Goal: Task Accomplishment & Management: Manage account settings

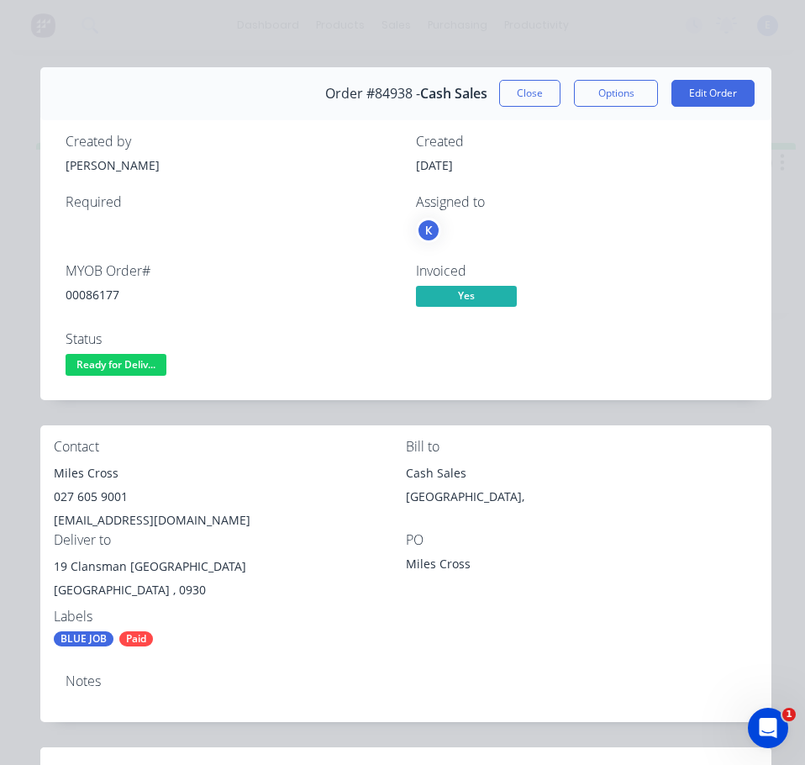
click at [146, 365] on span "Ready for Deliv..." at bounding box center [116, 364] width 101 height 21
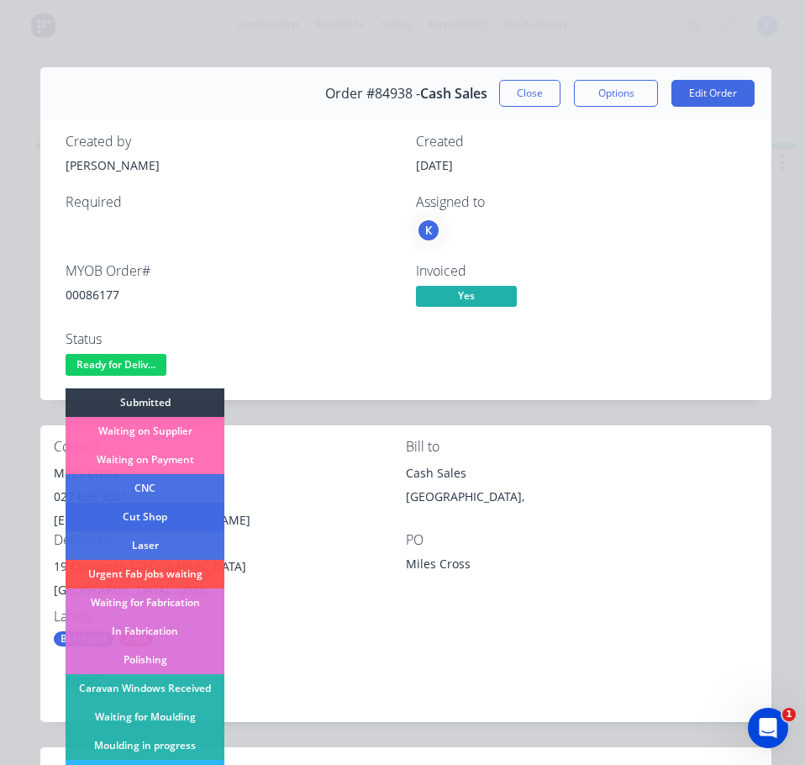
scroll to position [168, 0]
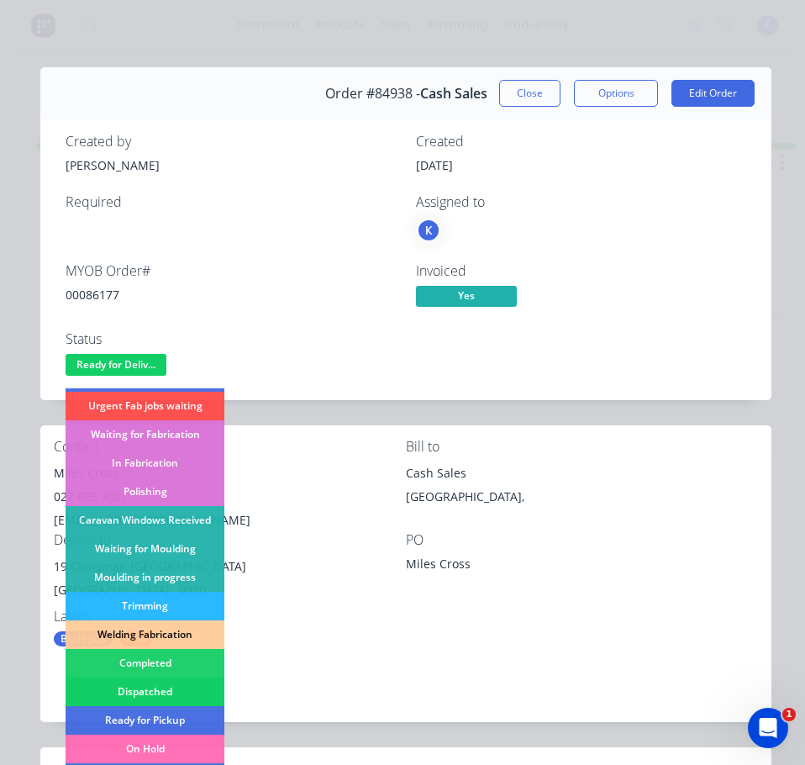
click at [189, 689] on div "Dispatched" at bounding box center [145, 691] width 159 height 29
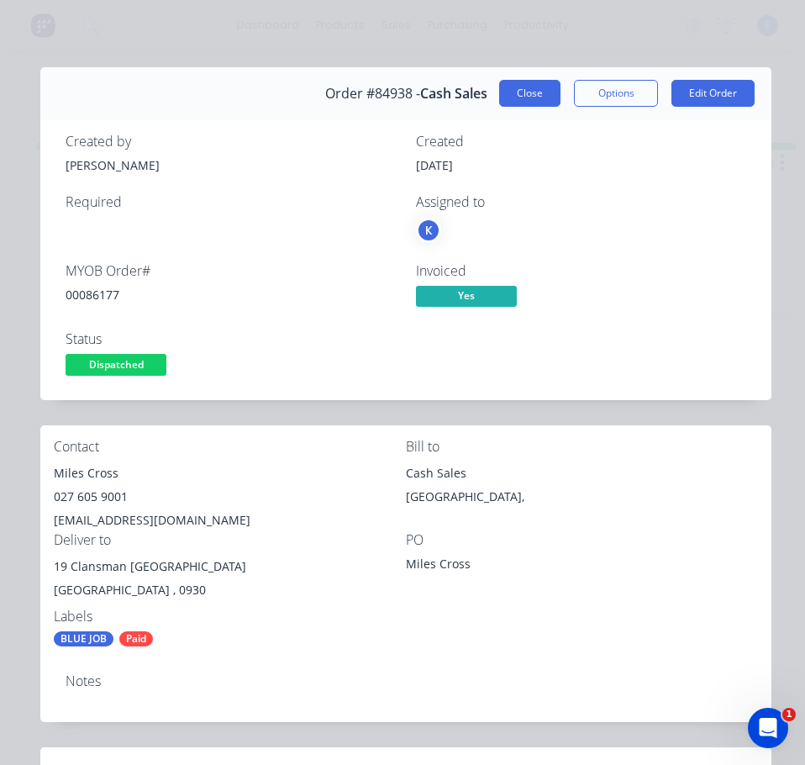
click at [529, 103] on button "Close" at bounding box center [529, 93] width 61 height 27
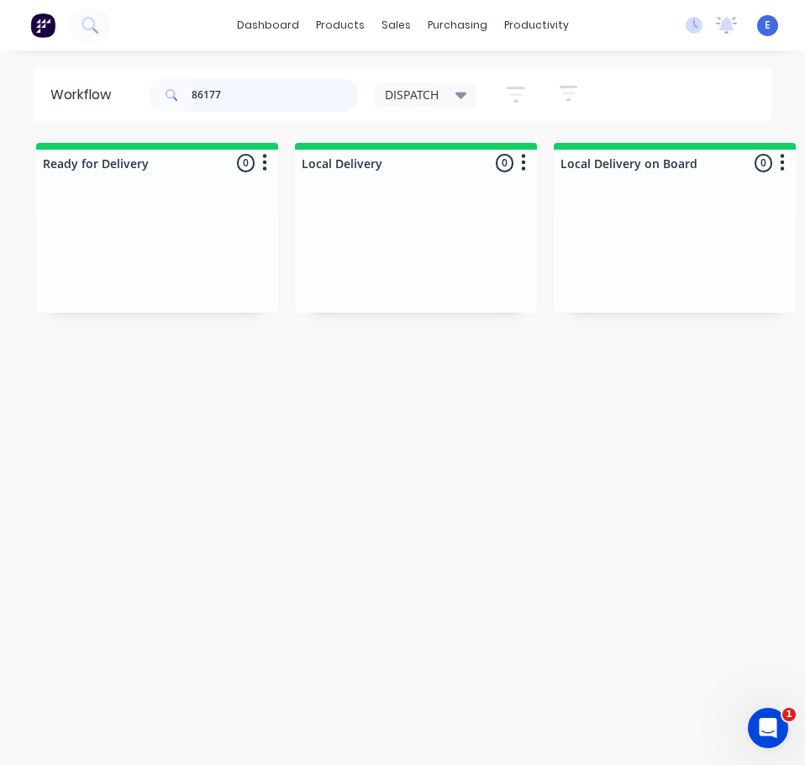
click at [271, 98] on input "86177" at bounding box center [275, 95] width 166 height 34
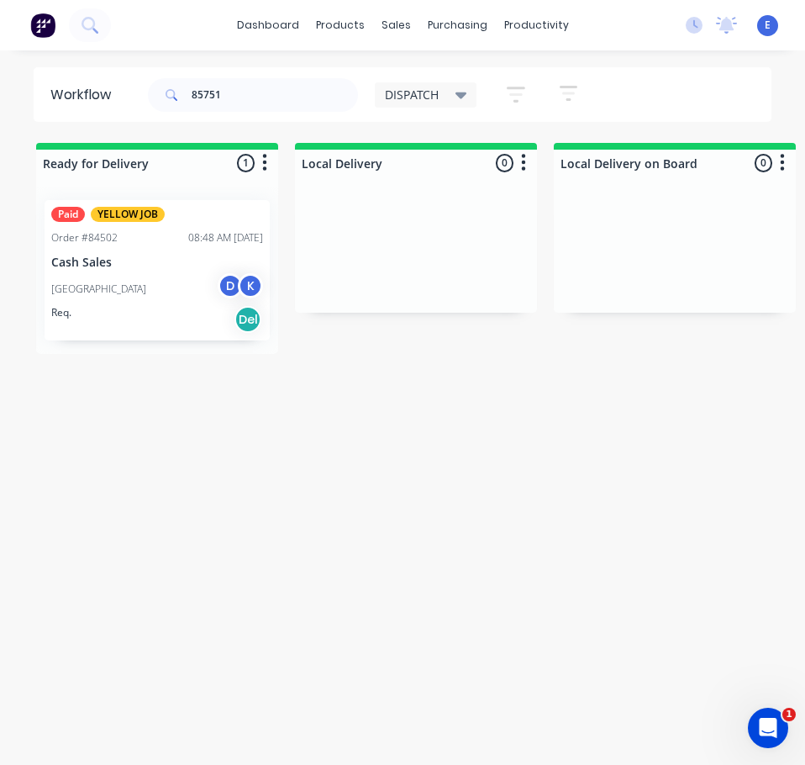
click at [170, 310] on div "Req. Del" at bounding box center [157, 319] width 212 height 29
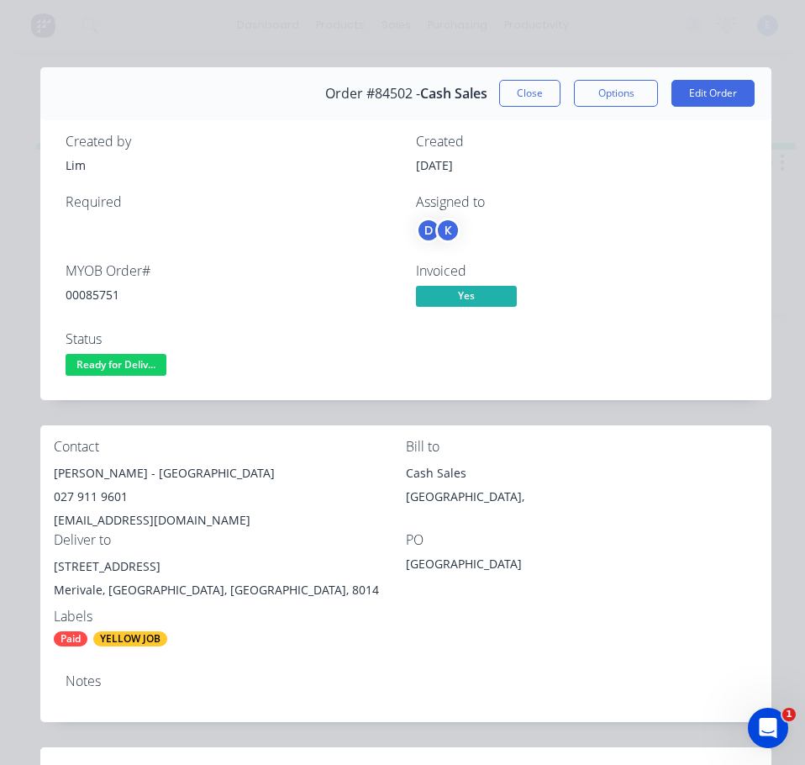
click at [87, 298] on div "00085751" at bounding box center [231, 295] width 330 height 18
copy div "00085751"
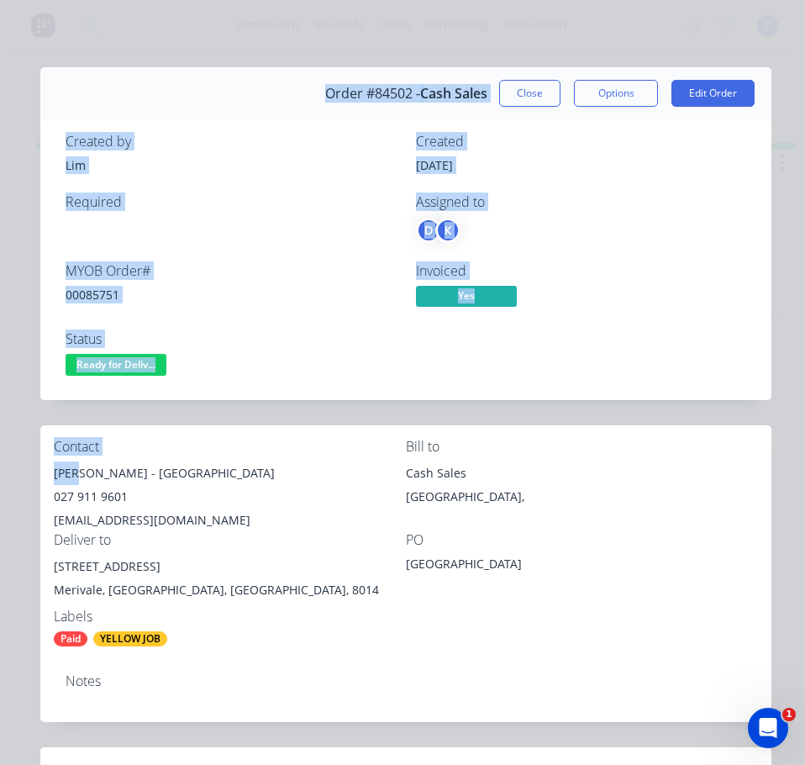
drag, startPoint x: 76, startPoint y: 479, endPoint x: 19, endPoint y: 480, distance: 57.1
click at [19, 480] on div "Order details Collaborate Checklists 0/0 Tracking Linked Orders Timeline Profit…" at bounding box center [402, 663] width 771 height 1192
click at [184, 439] on div "Contact" at bounding box center [230, 447] width 352 height 16
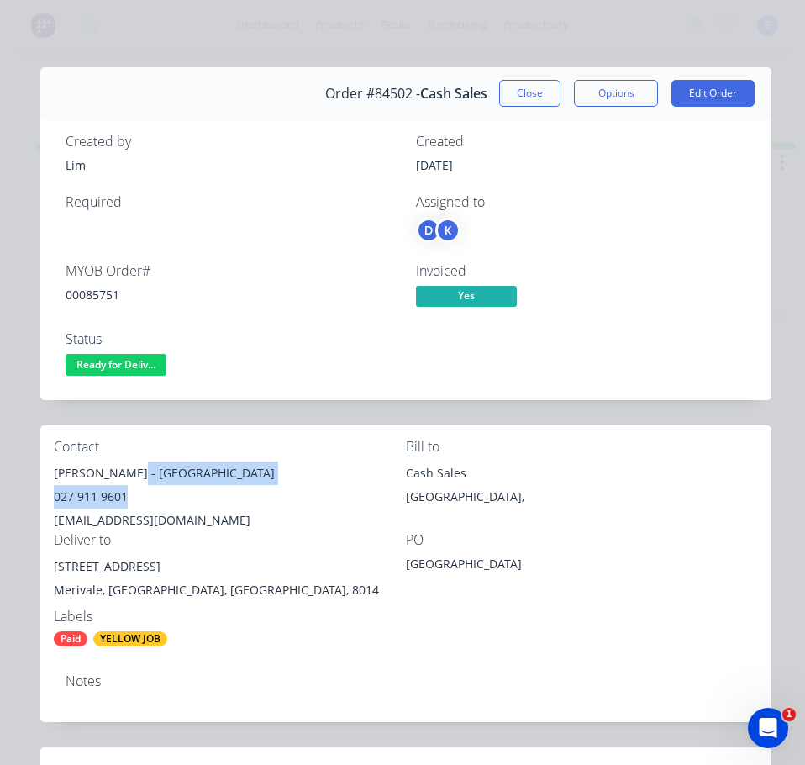
click at [134, 485] on div "[PERSON_NAME][GEOGRAPHIC_DATA] 027 911 9601 [EMAIL_ADDRESS][DOMAIN_NAME]" at bounding box center [230, 496] width 352 height 71
click at [80, 478] on div "[PERSON_NAME] - [GEOGRAPHIC_DATA]" at bounding box center [230, 473] width 352 height 24
drag, startPoint x: 76, startPoint y: 471, endPoint x: 42, endPoint y: 477, distance: 35.1
click at [42, 477] on div "Contact [PERSON_NAME][GEOGRAPHIC_DATA] 027 911 9601 [EMAIL_ADDRESS][DOMAIN_NAME…" at bounding box center [405, 542] width 731 height 235
copy div "[PERSON_NAME]"
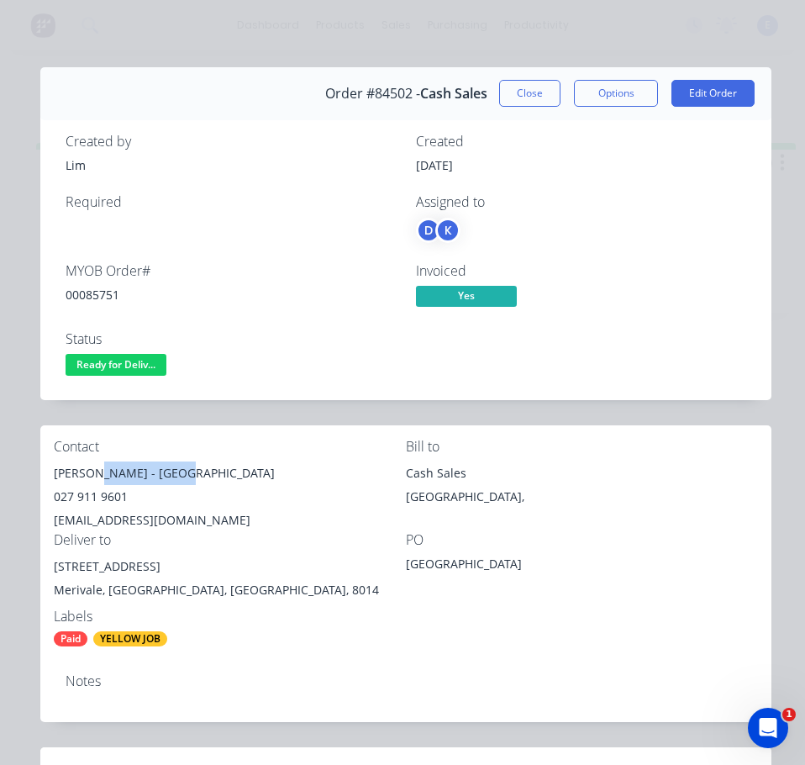
drag, startPoint x: 87, startPoint y: 475, endPoint x: 216, endPoint y: 457, distance: 129.8
click at [216, 457] on div "Contact [PERSON_NAME][GEOGRAPHIC_DATA] 027 911 9601 [EMAIL_ADDRESS][DOMAIN_NAME]" at bounding box center [230, 485] width 352 height 93
drag, startPoint x: 155, startPoint y: 487, endPoint x: 80, endPoint y: 528, distance: 86.1
click at [80, 528] on div "[EMAIL_ADDRESS][DOMAIN_NAME]" at bounding box center [230, 520] width 352 height 24
drag, startPoint x: 83, startPoint y: 476, endPoint x: 128, endPoint y: 476, distance: 44.5
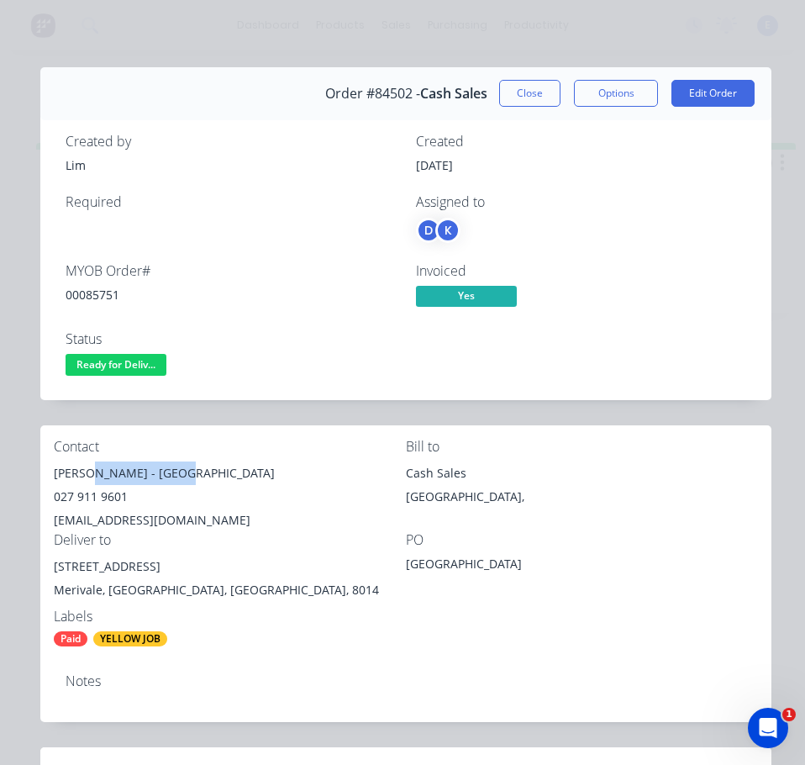
click at [199, 455] on div "Contact [PERSON_NAME][GEOGRAPHIC_DATA] 027 911 9601 [EMAIL_ADDRESS][DOMAIN_NAME]" at bounding box center [230, 485] width 352 height 93
copy div "[GEOGRAPHIC_DATA]"
click at [89, 497] on div "027 911 9601" at bounding box center [230, 497] width 352 height 24
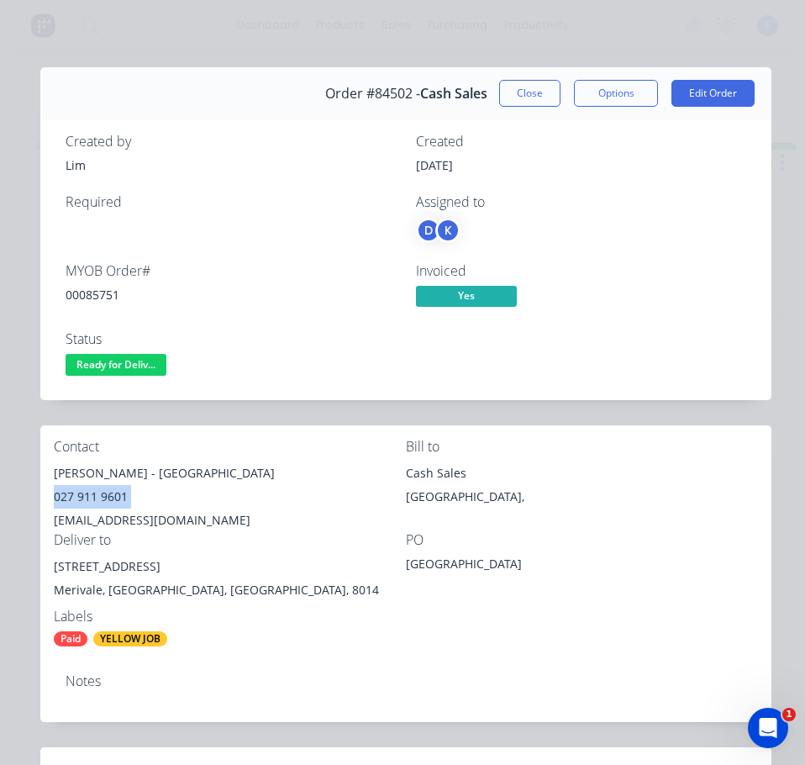
copy div "027 911 9601"
click at [155, 523] on div "[EMAIL_ADDRESS][DOMAIN_NAME]" at bounding box center [230, 520] width 352 height 24
copy div "[EMAIL_ADDRESS][DOMAIN_NAME]"
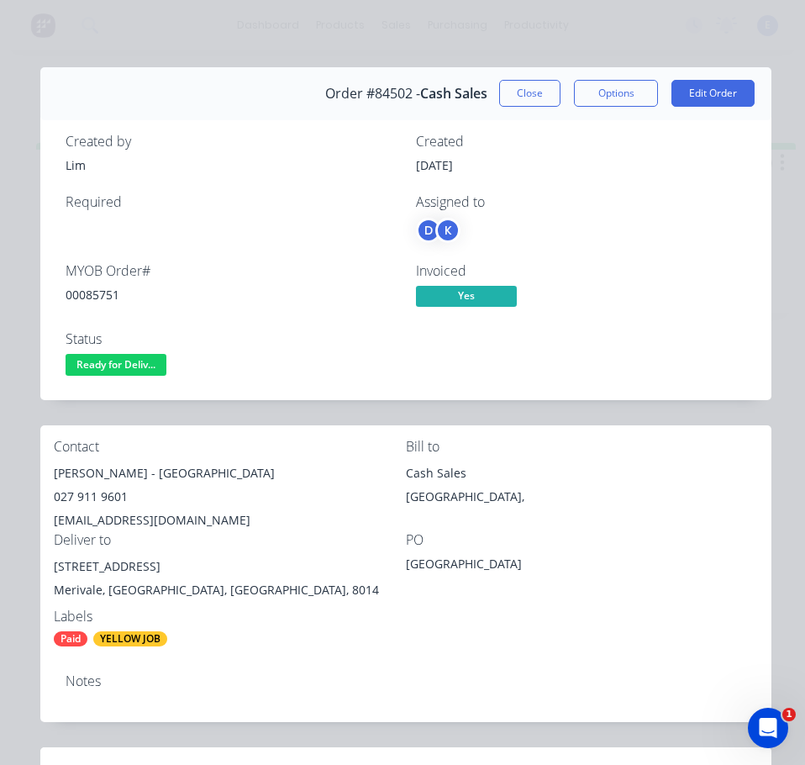
click at [132, 567] on div "[STREET_ADDRESS]" at bounding box center [230, 567] width 352 height 24
click at [131, 567] on div "[STREET_ADDRESS]" at bounding box center [230, 567] width 352 height 24
drag, startPoint x: 131, startPoint y: 567, endPoint x: 251, endPoint y: 313, distance: 280.7
click at [251, 313] on div "MYOB Order # 00085751 Invoiced Yes Status Ready for Deliv..." at bounding box center [406, 321] width 681 height 117
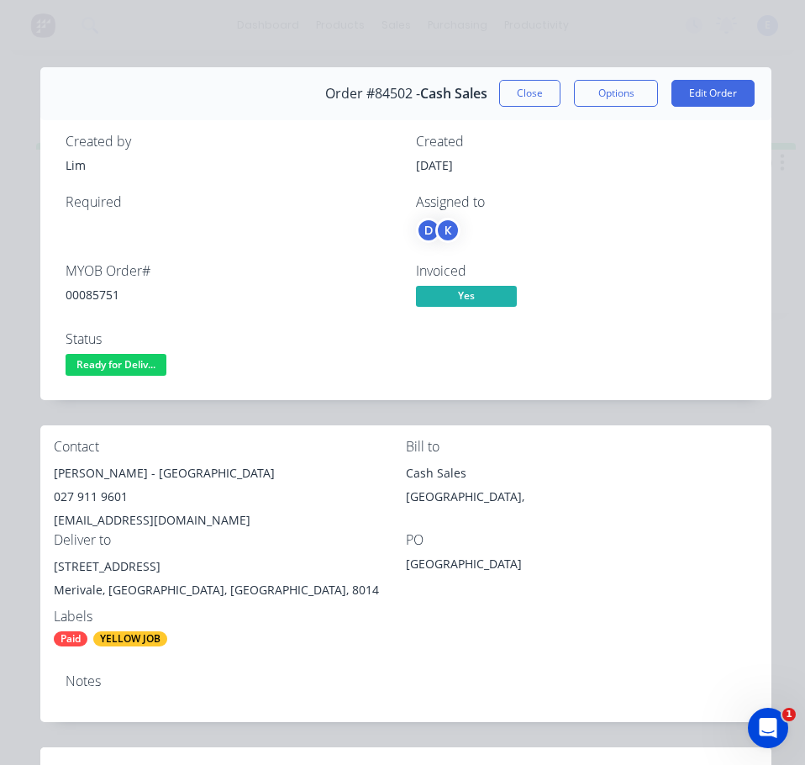
click at [76, 569] on div "[STREET_ADDRESS]" at bounding box center [230, 567] width 352 height 24
click at [74, 567] on div "[STREET_ADDRESS]" at bounding box center [230, 567] width 352 height 24
click at [74, 566] on div "[STREET_ADDRESS]" at bounding box center [230, 567] width 352 height 24
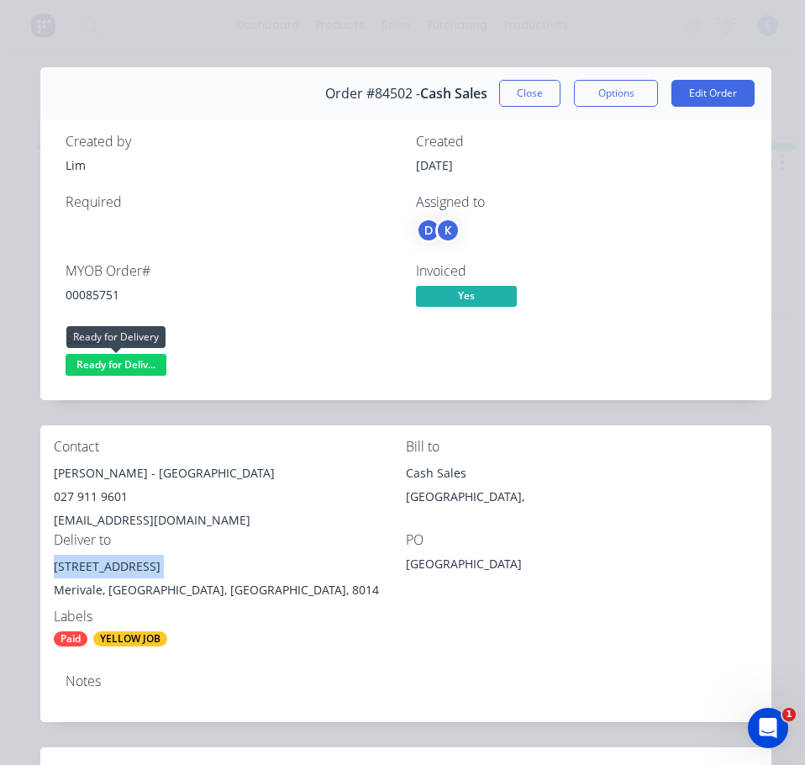
click at [105, 361] on span "Ready for Deliv..." at bounding box center [116, 364] width 101 height 21
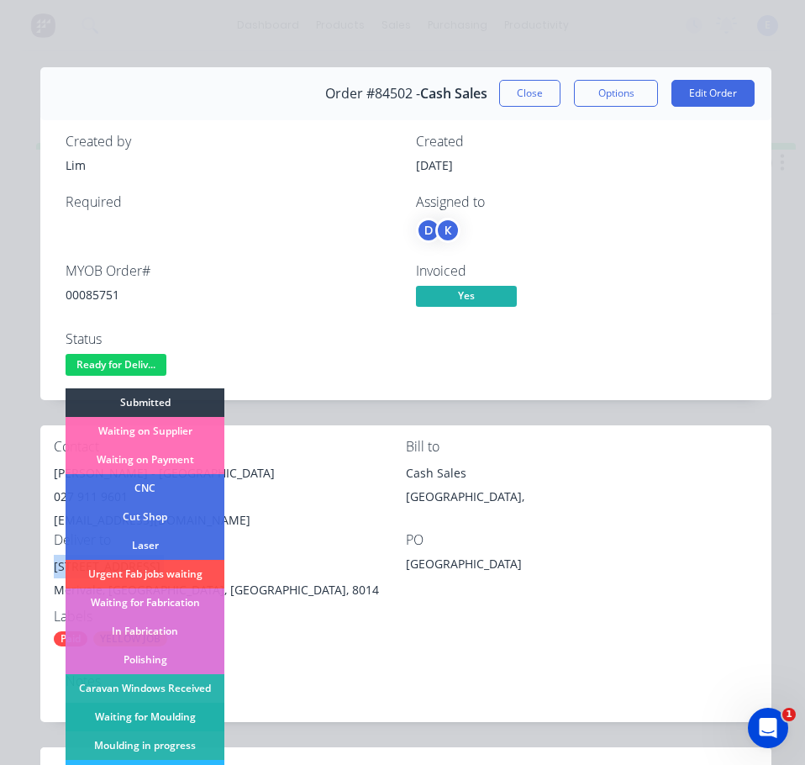
scroll to position [252, 0]
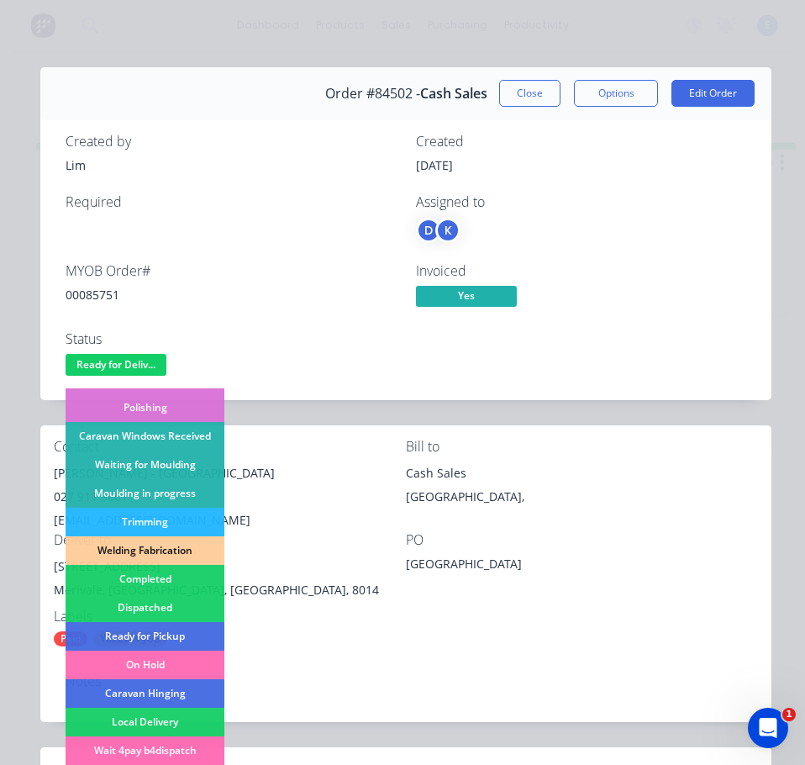
drag, startPoint x: 132, startPoint y: 607, endPoint x: 150, endPoint y: 592, distance: 22.7
click at [136, 607] on div "Dispatched" at bounding box center [145, 607] width 159 height 29
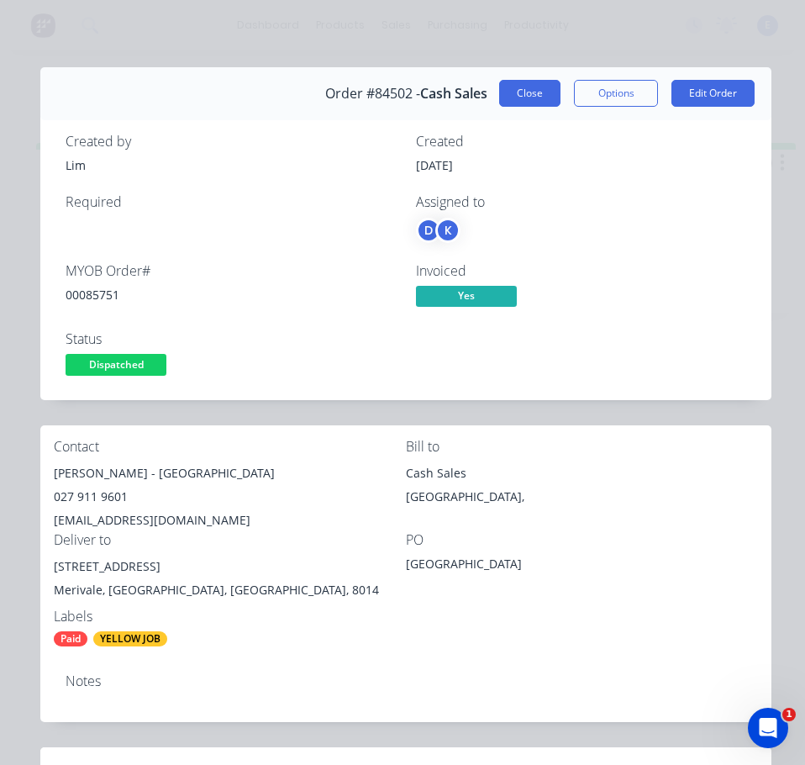
click at [507, 94] on button "Close" at bounding box center [529, 93] width 61 height 27
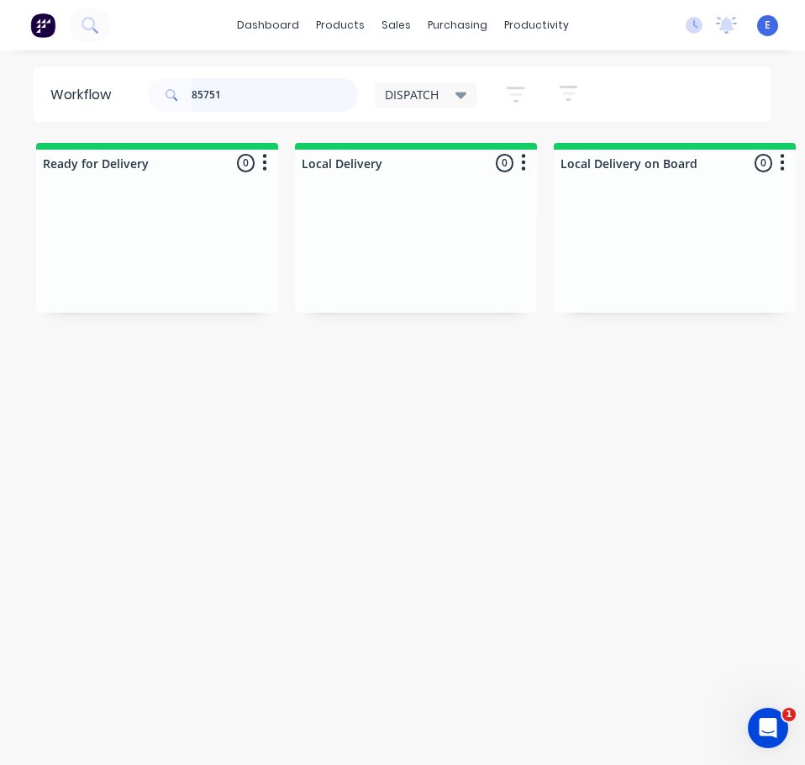
click at [253, 101] on input "85751" at bounding box center [275, 95] width 166 height 34
click at [167, 270] on div "Req. Del" at bounding box center [157, 279] width 212 height 29
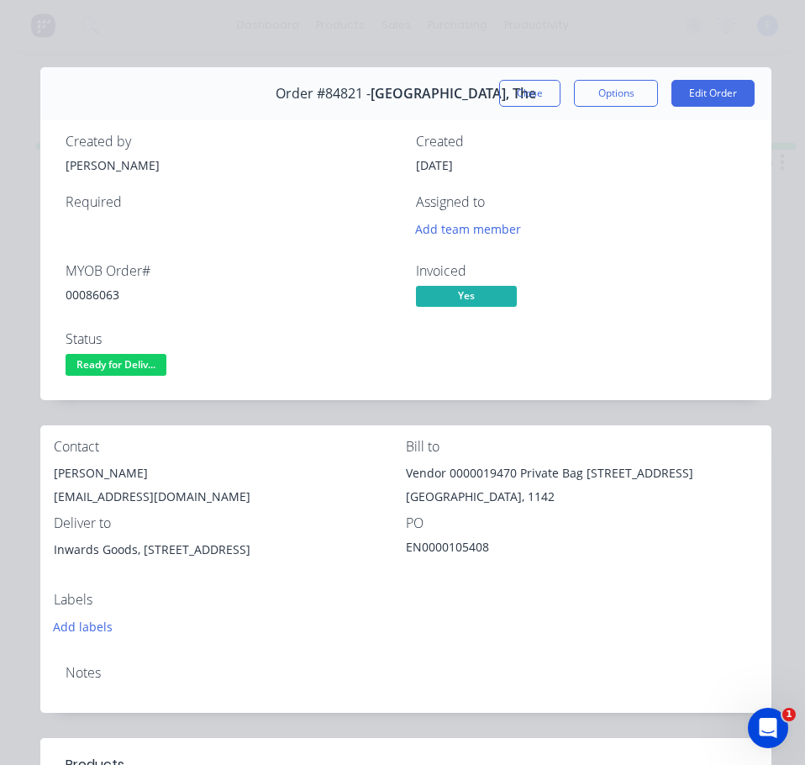
click at [116, 290] on div "00086063" at bounding box center [231, 295] width 330 height 18
click at [116, 289] on div "00086063" at bounding box center [231, 295] width 330 height 18
copy div "00086063"
click at [71, 466] on div "[PERSON_NAME]" at bounding box center [230, 473] width 352 height 24
click at [72, 466] on div "[PERSON_NAME]" at bounding box center [230, 473] width 352 height 24
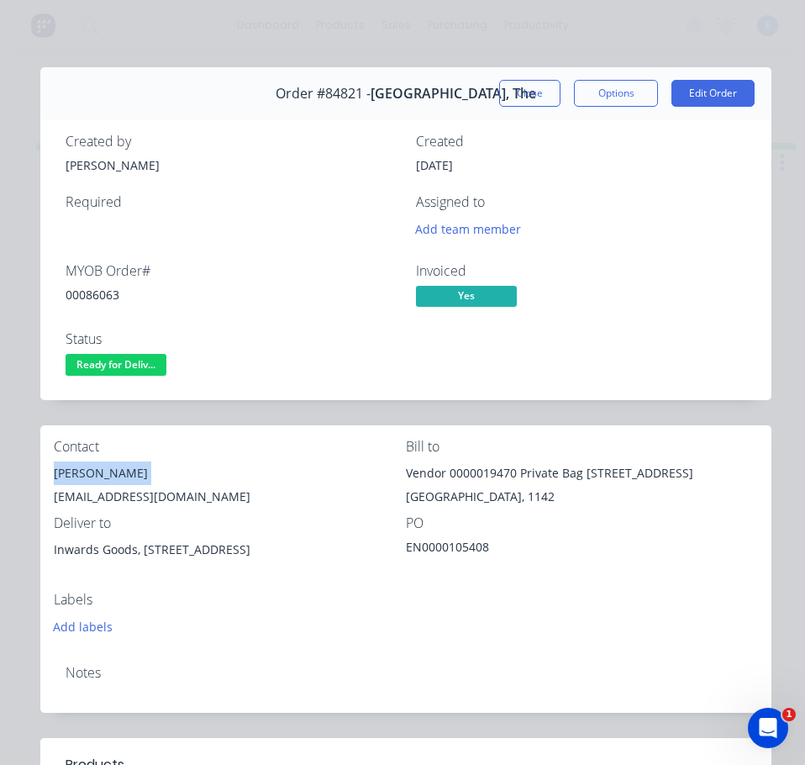
click at [72, 466] on div "[PERSON_NAME]" at bounding box center [230, 473] width 352 height 24
copy div "[PERSON_NAME]"
click at [141, 492] on div "[EMAIL_ADDRESS][DOMAIN_NAME]" at bounding box center [230, 497] width 352 height 24
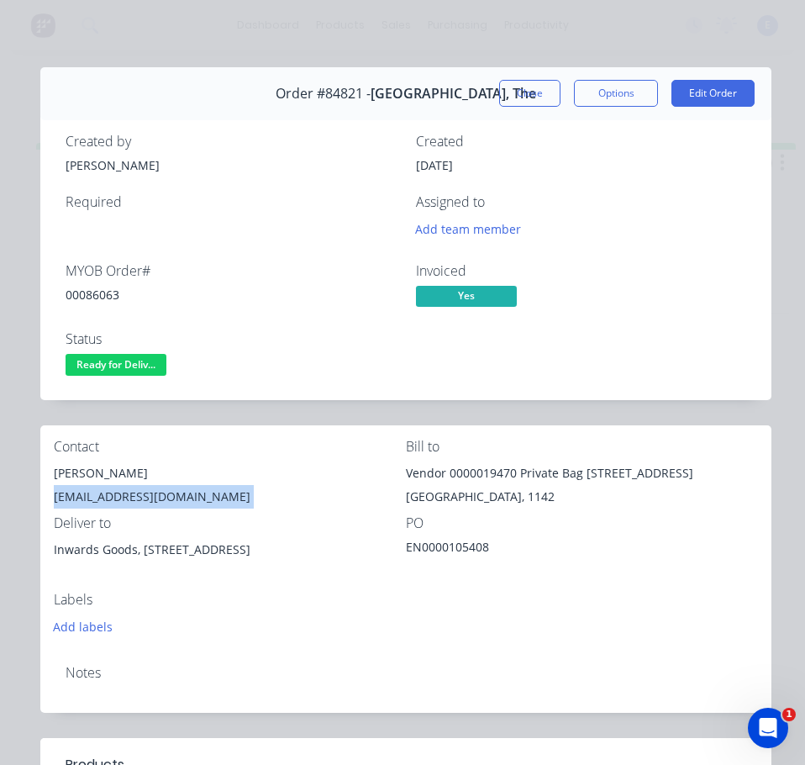
click at [141, 492] on div "[EMAIL_ADDRESS][DOMAIN_NAME]" at bounding box center [230, 497] width 352 height 24
copy div "[EMAIL_ADDRESS][DOMAIN_NAME]"
click at [139, 549] on div "Inwards Goods, [STREET_ADDRESS]" at bounding box center [230, 550] width 352 height 24
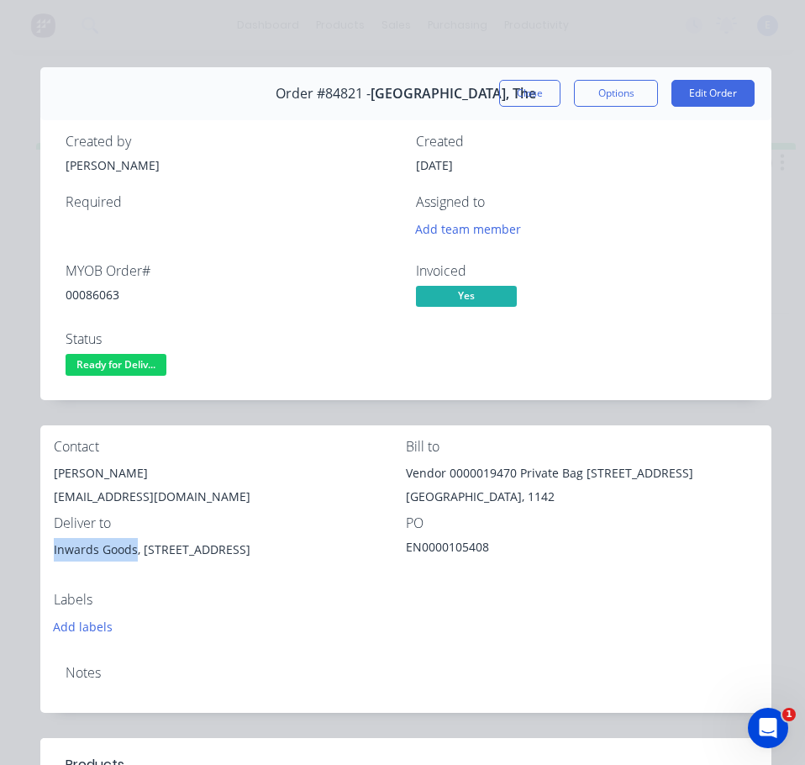
drag, startPoint x: 137, startPoint y: 546, endPoint x: 42, endPoint y: 555, distance: 95.3
click at [42, 555] on div "Contact [PERSON_NAME] [PERSON_NAME][EMAIL_ADDRESS][DOMAIN_NAME] Bill to Vendor …" at bounding box center [405, 538] width 731 height 226
copy div "Inwards Goods"
drag, startPoint x: 160, startPoint y: 607, endPoint x: 153, endPoint y: 578, distance: 30.4
click at [160, 604] on div "Labels" at bounding box center [230, 599] width 352 height 16
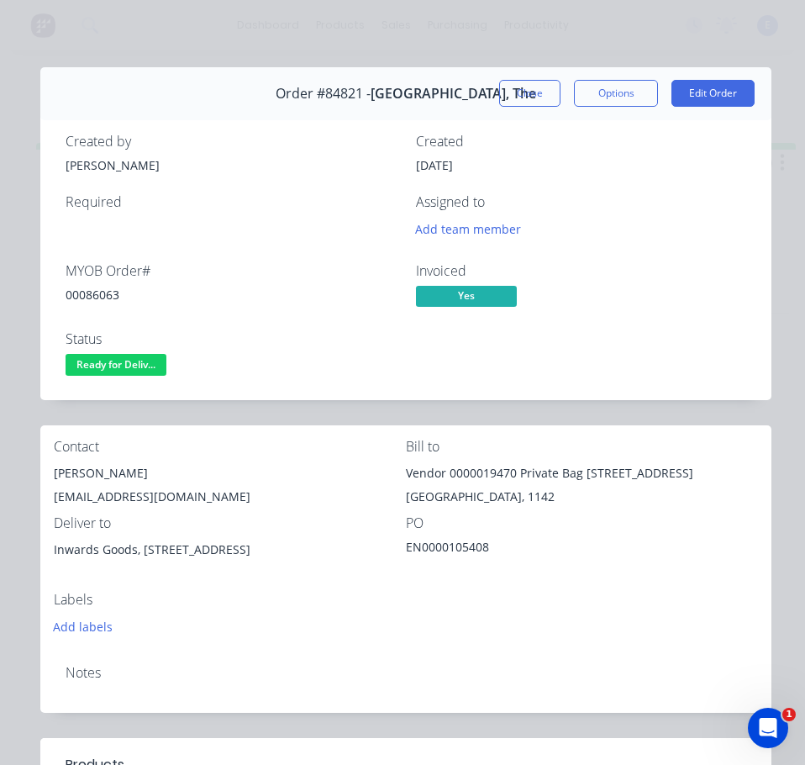
drag, startPoint x: 143, startPoint y: 553, endPoint x: 271, endPoint y: 555, distance: 128.6
click at [301, 549] on div "Inwards Goods, [STREET_ADDRESS]" at bounding box center [230, 550] width 352 height 24
copy div "[STREET_ADDRESS]"
click at [139, 371] on span "Ready for Deliv..." at bounding box center [116, 364] width 101 height 21
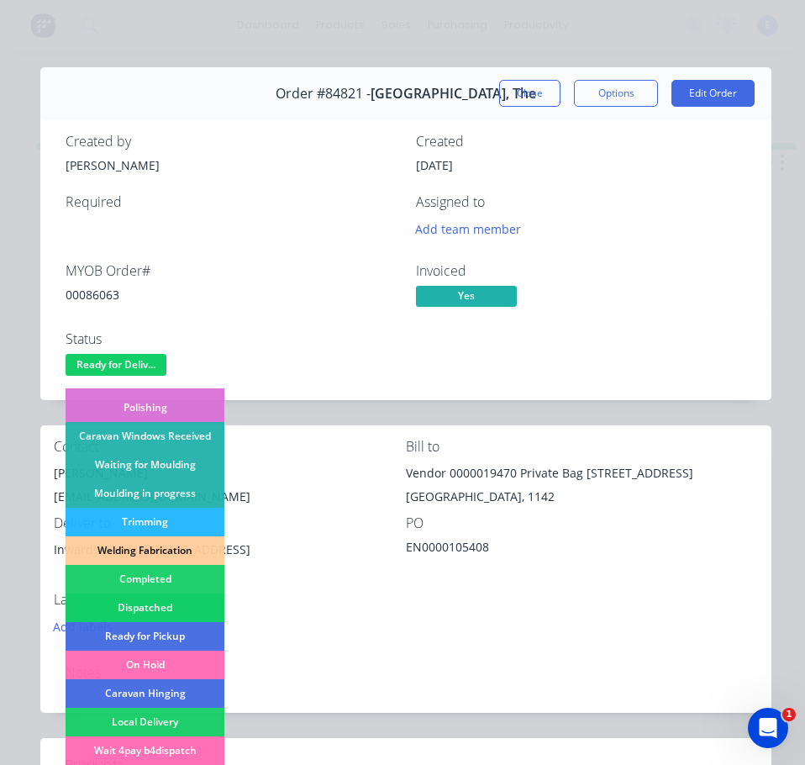
click at [182, 607] on div "Dispatched" at bounding box center [145, 607] width 159 height 29
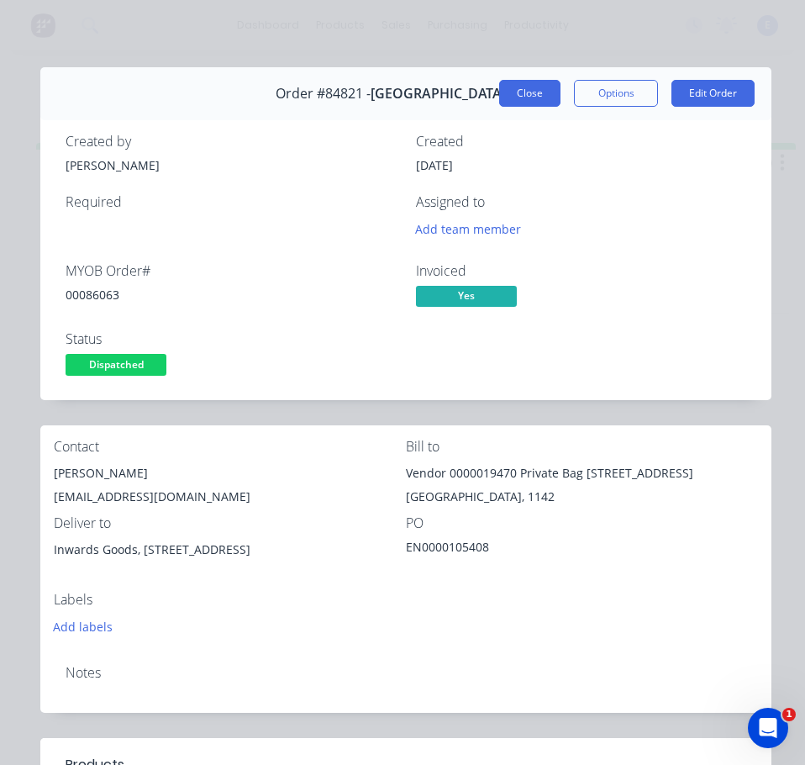
click at [515, 85] on button "Close" at bounding box center [529, 93] width 61 height 27
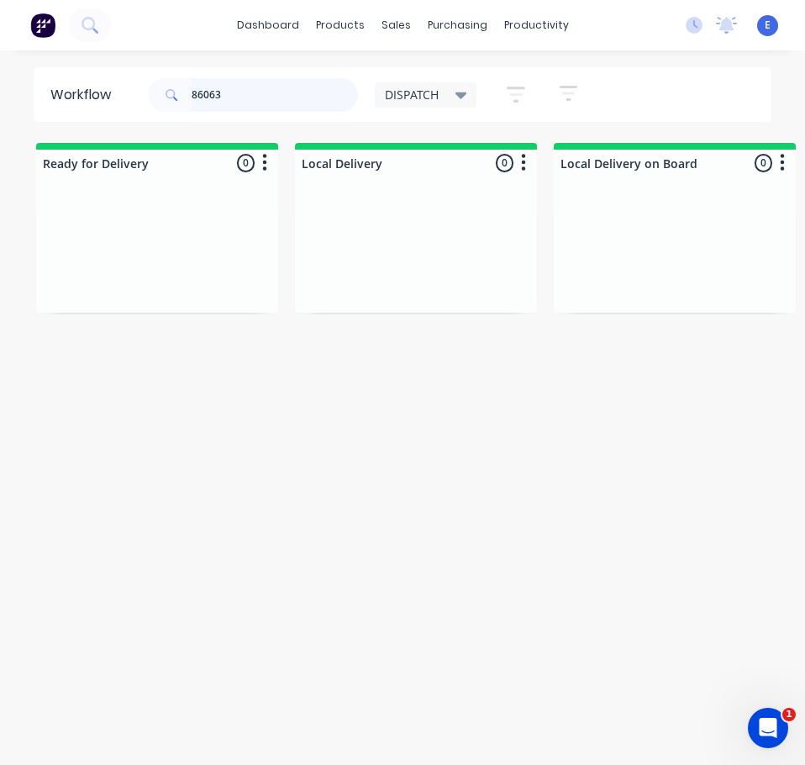
click at [249, 97] on input "86063" at bounding box center [275, 95] width 166 height 34
click at [131, 329] on div "Req. Del" at bounding box center [157, 319] width 212 height 29
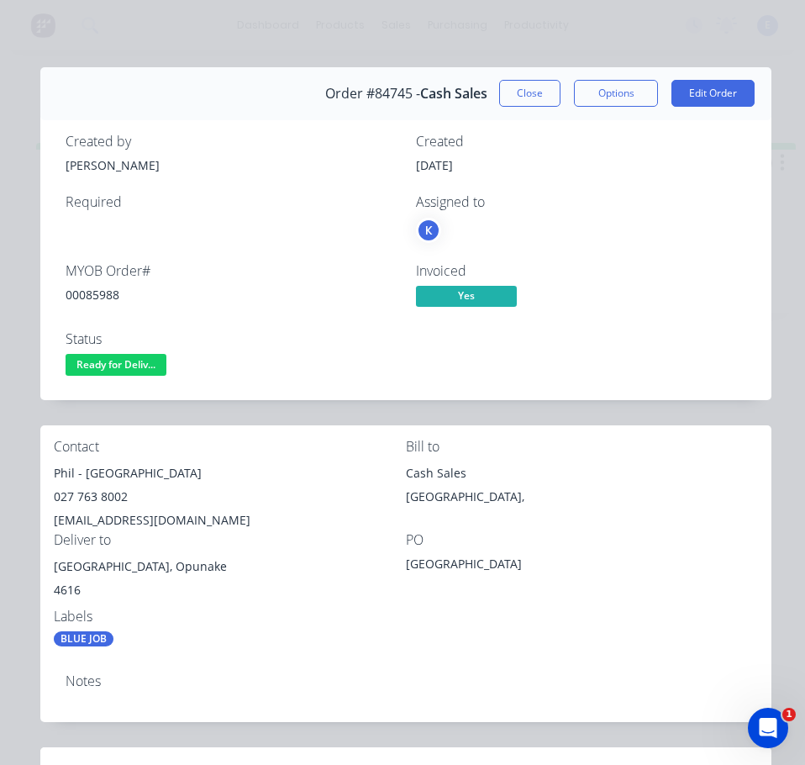
click at [103, 291] on div "00085988" at bounding box center [231, 295] width 330 height 18
click at [60, 476] on div "Phil - [GEOGRAPHIC_DATA]" at bounding box center [230, 473] width 352 height 24
drag, startPoint x: 87, startPoint y: 476, endPoint x: 192, endPoint y: 472, distance: 105.1
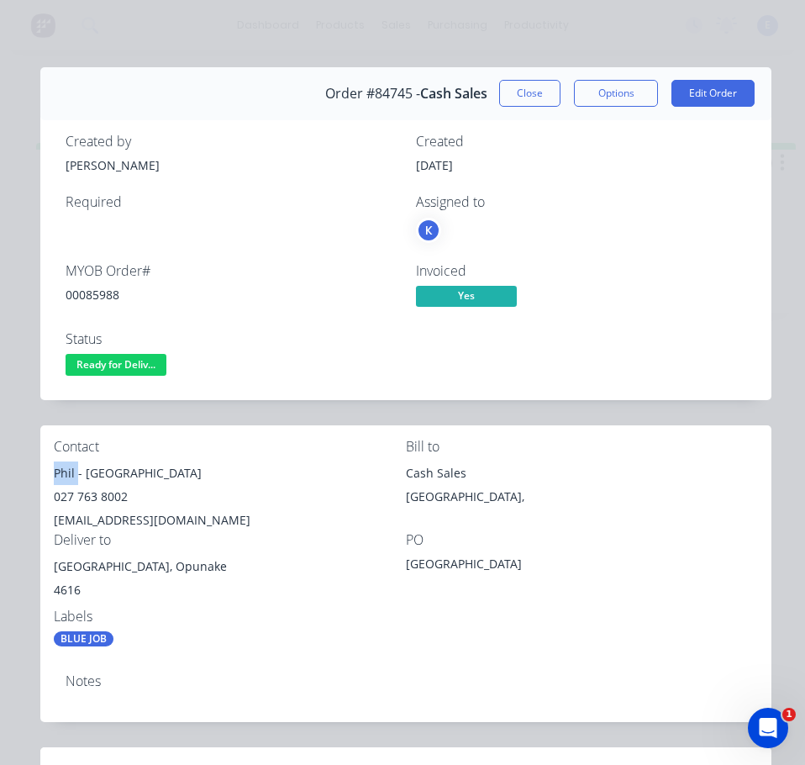
click at [209, 478] on div "Phil - [GEOGRAPHIC_DATA]" at bounding box center [230, 473] width 352 height 24
click at [82, 500] on div "027 763 8002" at bounding box center [230, 497] width 352 height 24
click at [150, 514] on div "[EMAIL_ADDRESS][DOMAIN_NAME]" at bounding box center [230, 520] width 352 height 24
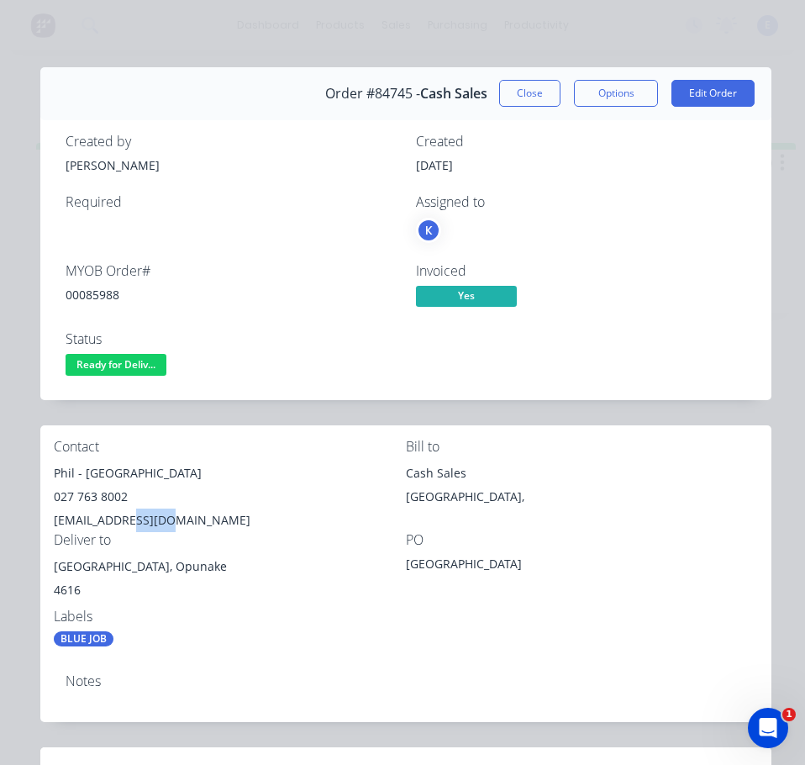
click at [150, 514] on div "[EMAIL_ADDRESS][DOMAIN_NAME]" at bounding box center [230, 520] width 352 height 24
drag, startPoint x: 150, startPoint y: 507, endPoint x: 149, endPoint y: 523, distance: 16.8
click at [149, 523] on div "[EMAIL_ADDRESS][DOMAIN_NAME]" at bounding box center [230, 520] width 352 height 24
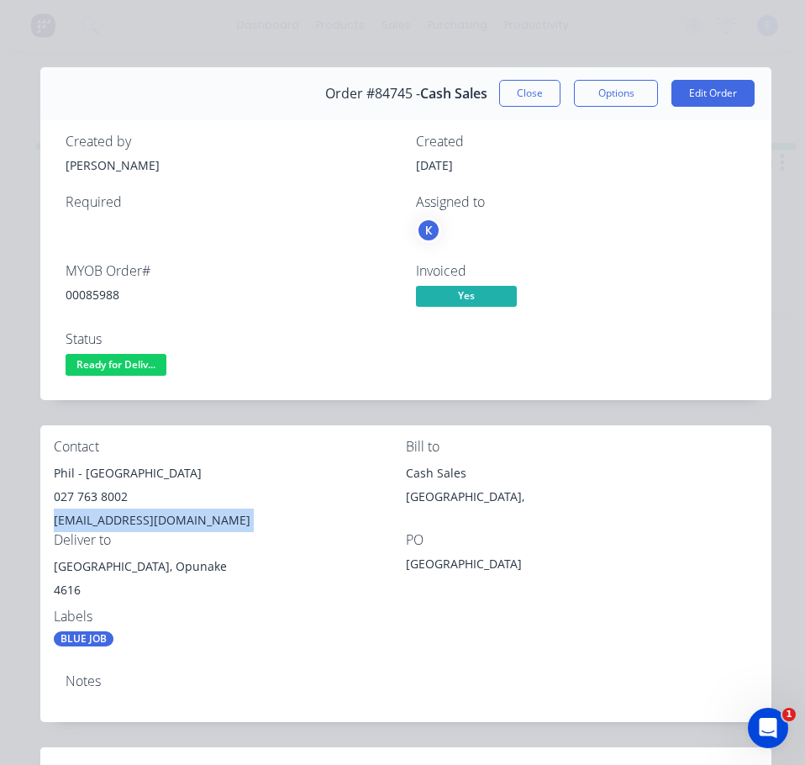
click at [149, 523] on div "[EMAIL_ADDRESS][DOMAIN_NAME]" at bounding box center [230, 520] width 352 height 24
click at [118, 364] on span "Ready for Deliv..." at bounding box center [116, 364] width 101 height 21
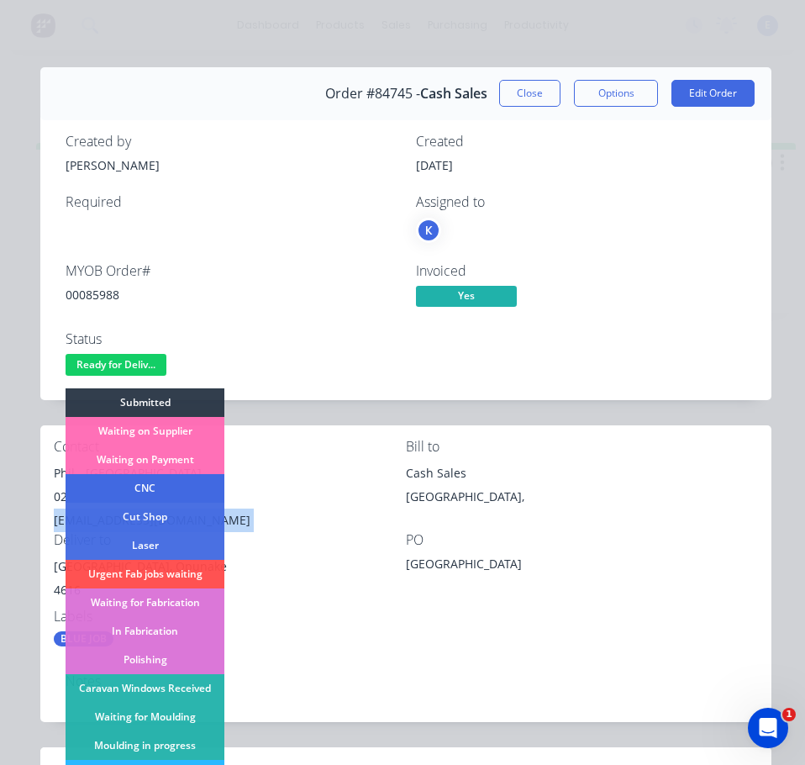
scroll to position [168, 0]
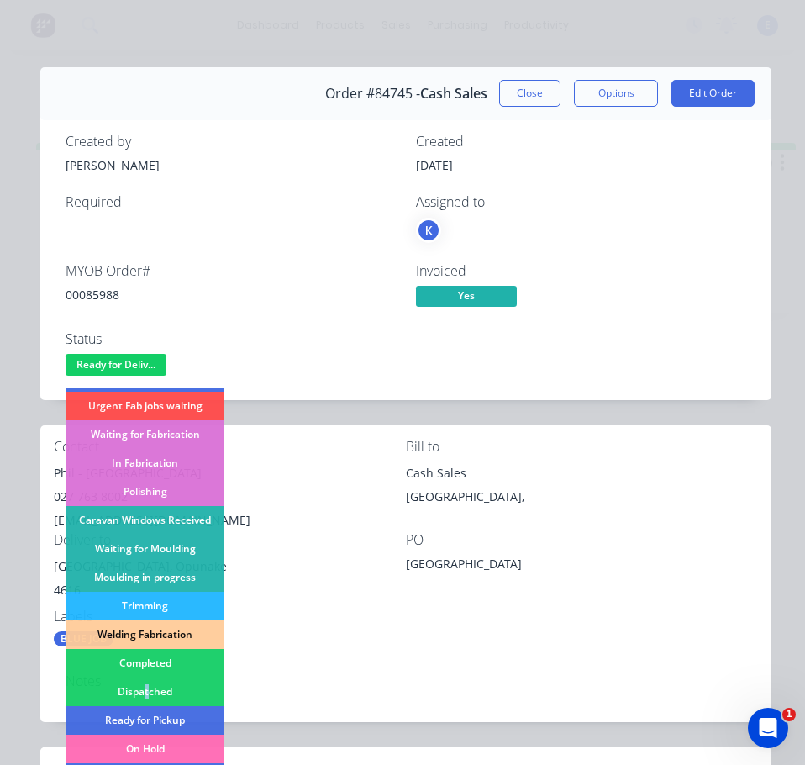
click at [148, 686] on div "Dispatched" at bounding box center [145, 691] width 159 height 29
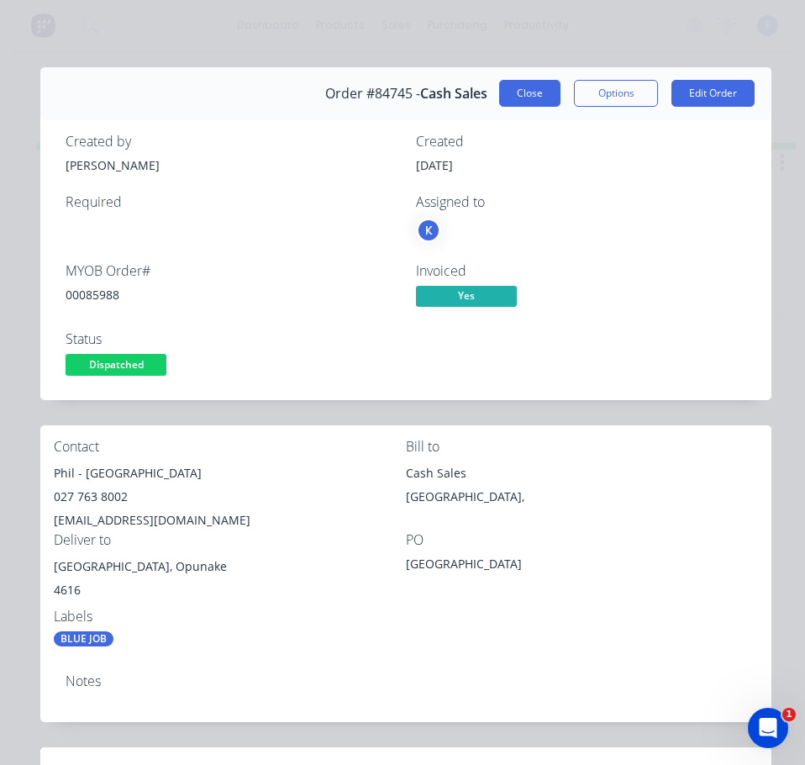
drag, startPoint x: 529, startPoint y: 97, endPoint x: 264, endPoint y: 97, distance: 265.5
click at [528, 95] on button "Close" at bounding box center [529, 93] width 61 height 27
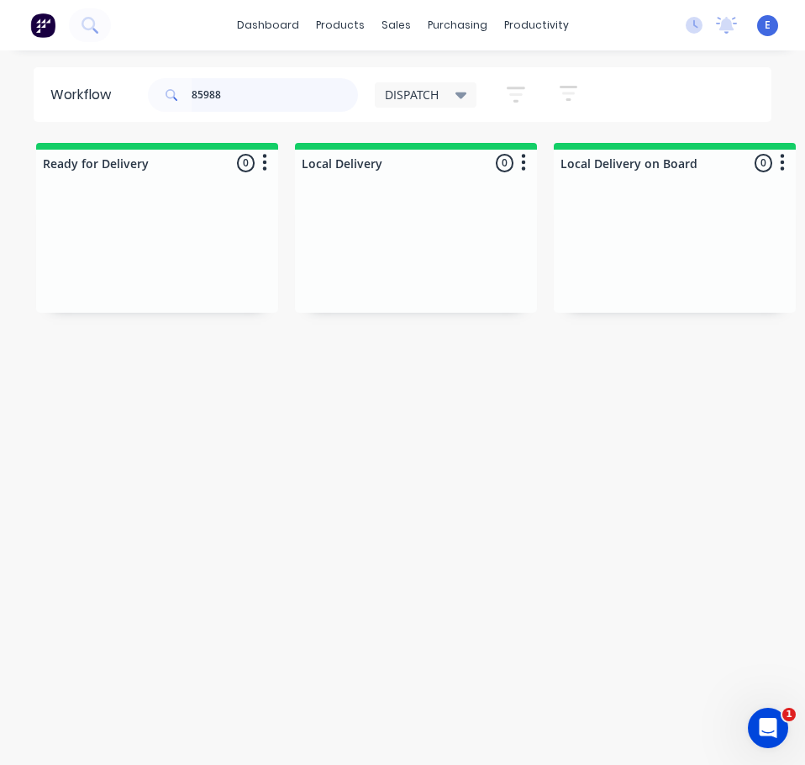
click at [242, 104] on input "85988" at bounding box center [275, 95] width 166 height 34
type input "84967"
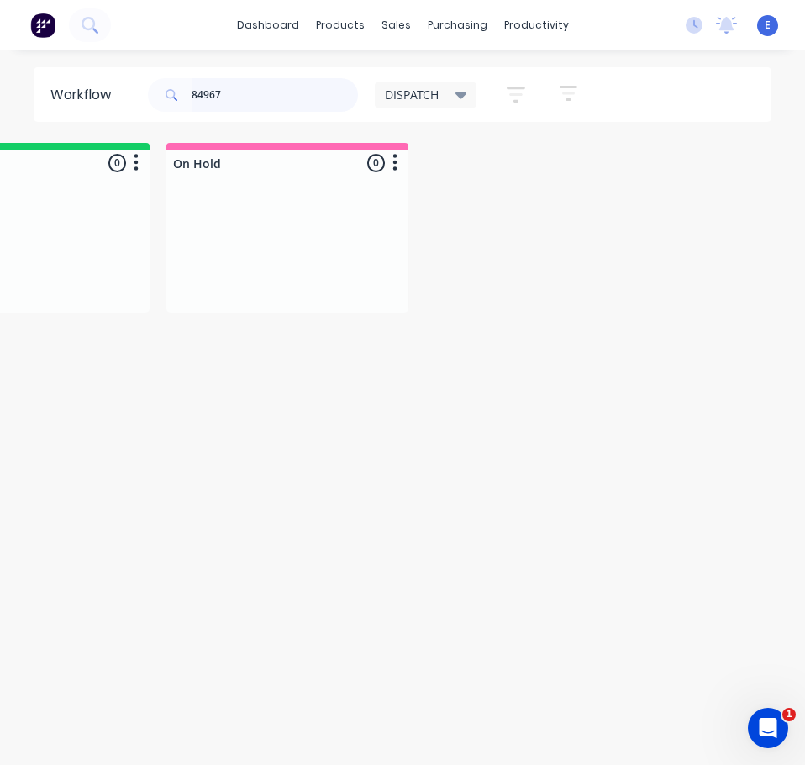
scroll to position [0, 0]
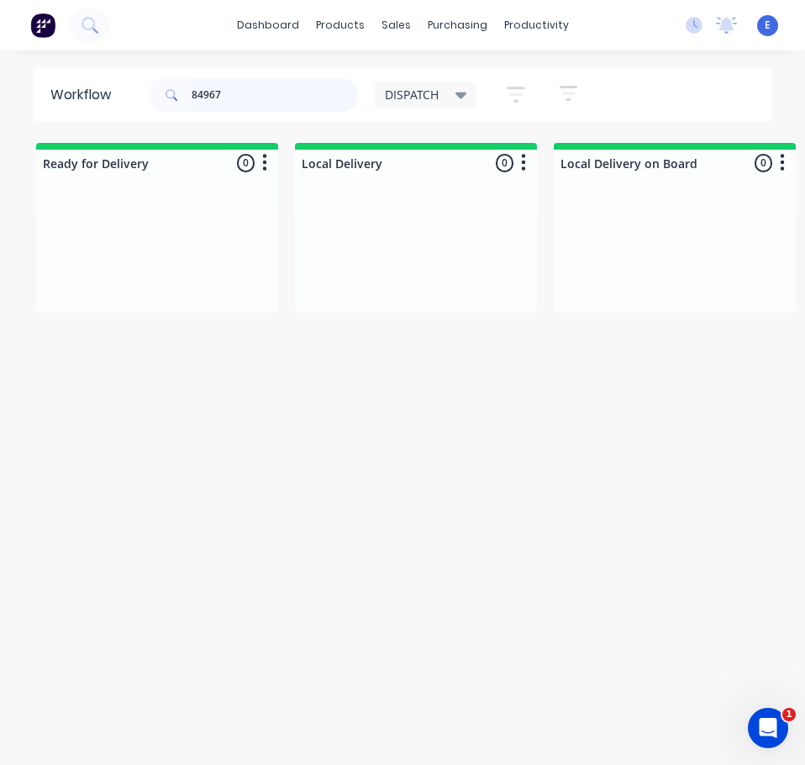
drag, startPoint x: 287, startPoint y: 103, endPoint x: -1, endPoint y: 148, distance: 290.9
click at [0, 148] on html "dashboard products sales purchasing productivity dashboard products Product Cat…" at bounding box center [402, 348] width 805 height 697
